Goal: Use online tool/utility

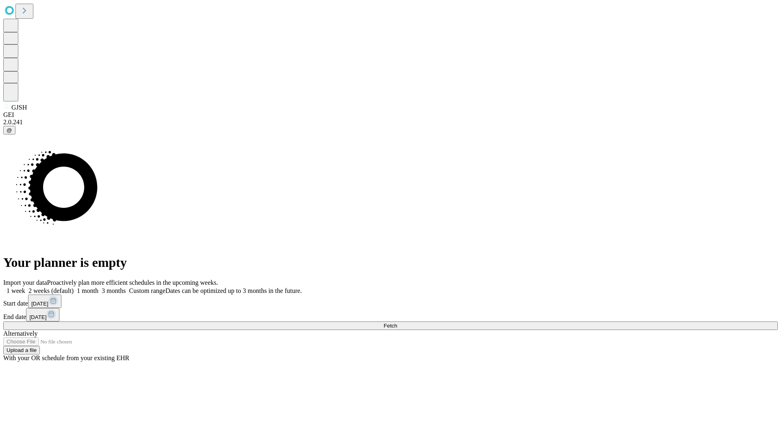
click at [397, 322] on span "Fetch" at bounding box center [390, 325] width 13 height 6
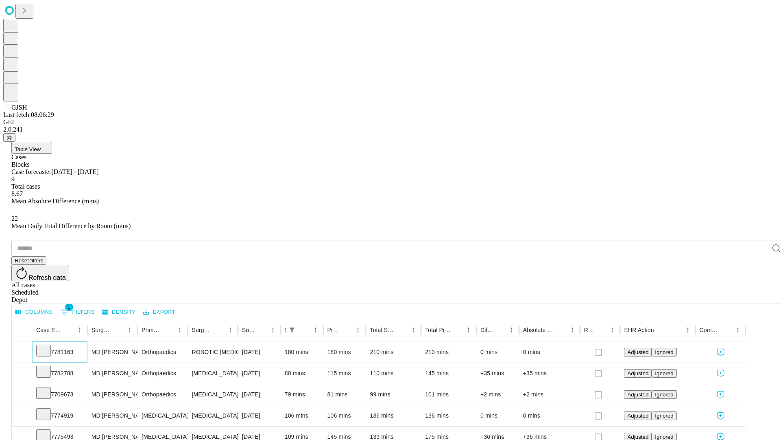
click at [48, 346] on icon at bounding box center [43, 350] width 8 height 8
